Goal: Information Seeking & Learning: Learn about a topic

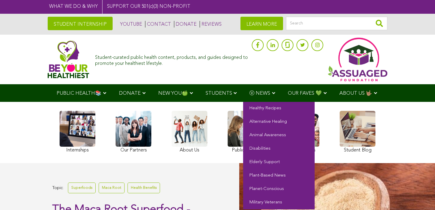
click at [250, 94] on span "Ⓥ NEWS" at bounding box center [260, 93] width 21 height 5
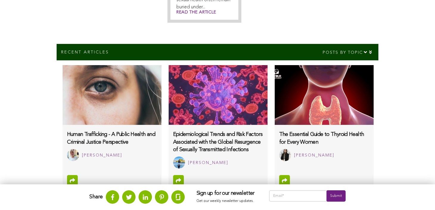
scroll to position [169, 0]
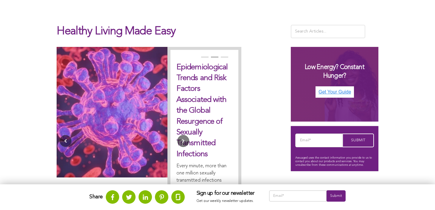
click at [57, 95] on link at bounding box center [112, 112] width 111 height 130
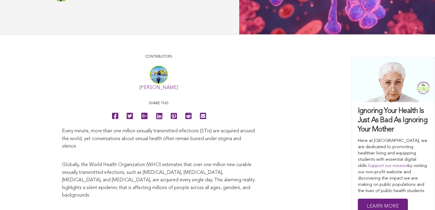
scroll to position [332, 0]
